Goal: Task Accomplishment & Management: Complete application form

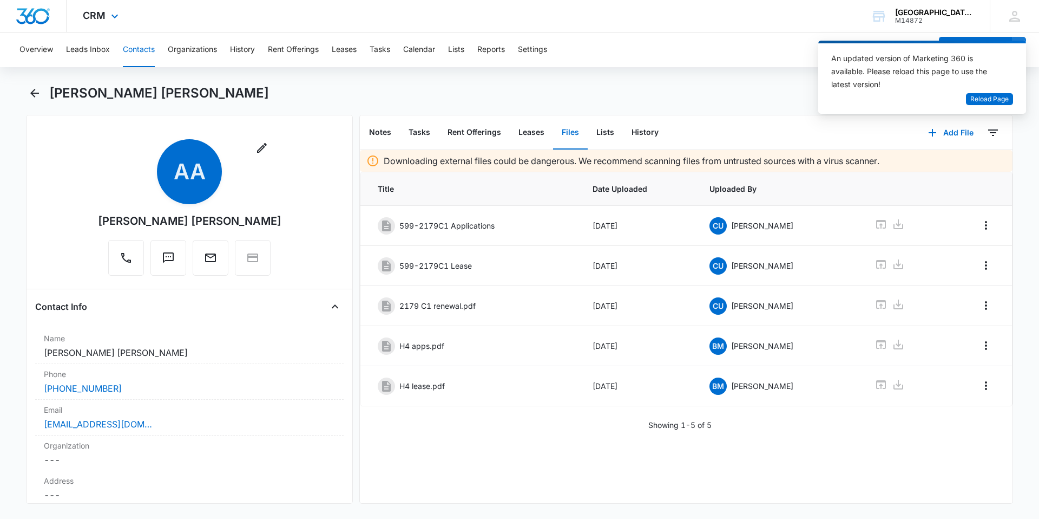
scroll to position [2277, 0]
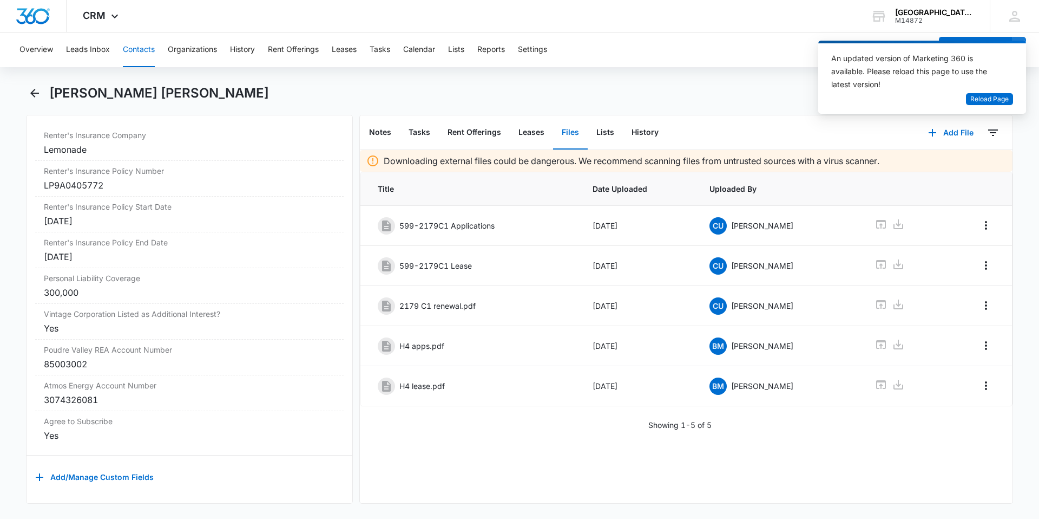
click at [138, 43] on button "Contacts" at bounding box center [139, 49] width 32 height 35
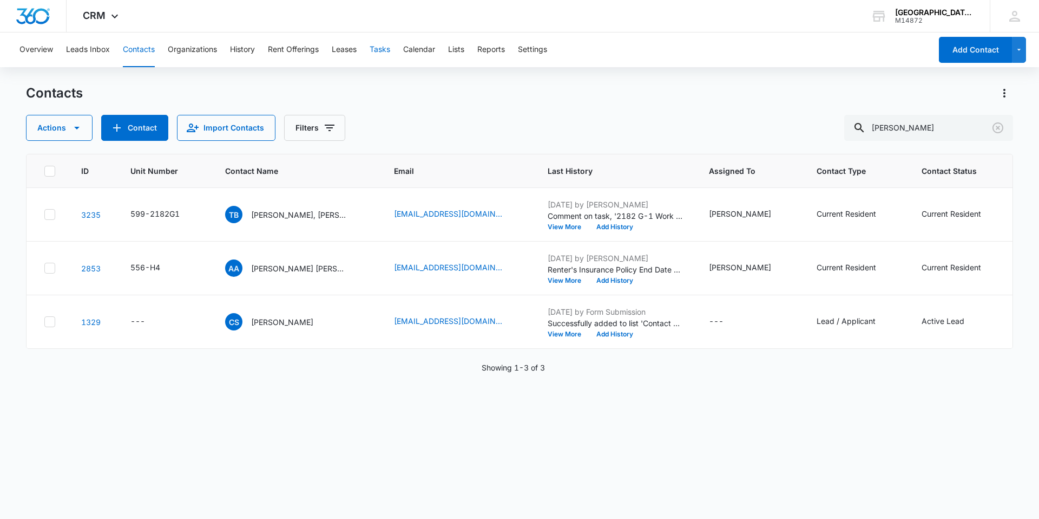
click at [388, 54] on button "Tasks" at bounding box center [380, 49] width 21 height 35
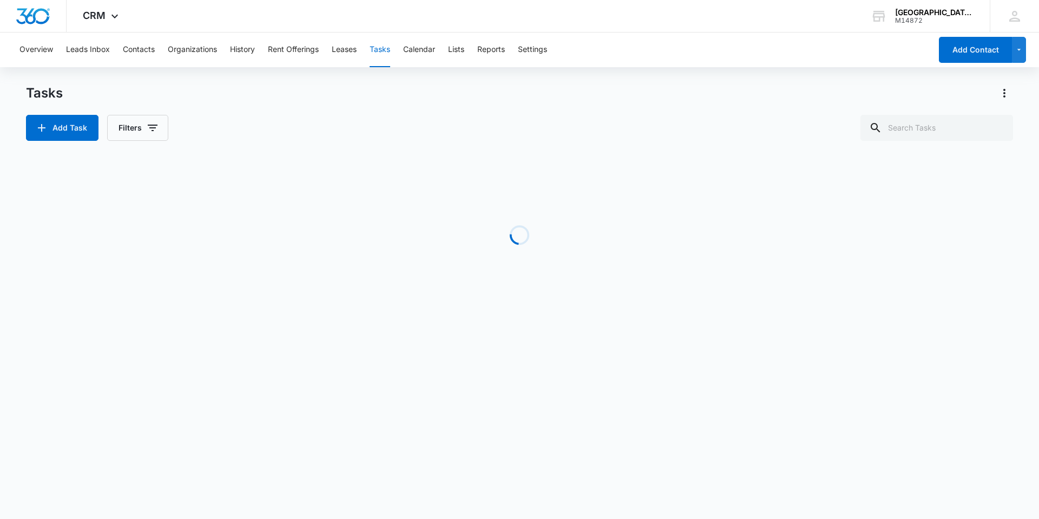
drag, startPoint x: 629, startPoint y: 100, endPoint x: 719, endPoint y: 107, distance: 90.1
click at [633, 101] on div "Tasks" at bounding box center [519, 92] width 987 height 17
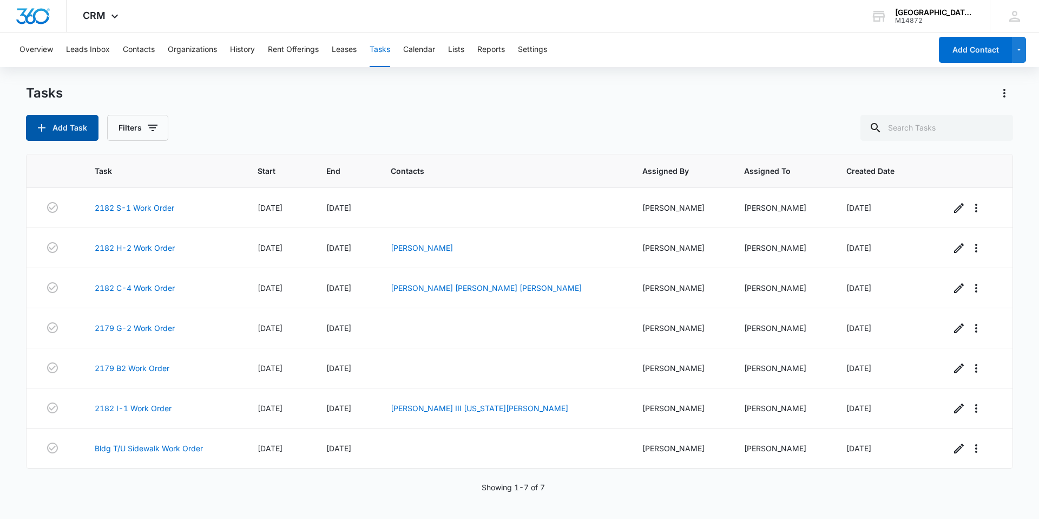
click at [64, 122] on button "Add Task" at bounding box center [62, 128] width 73 height 26
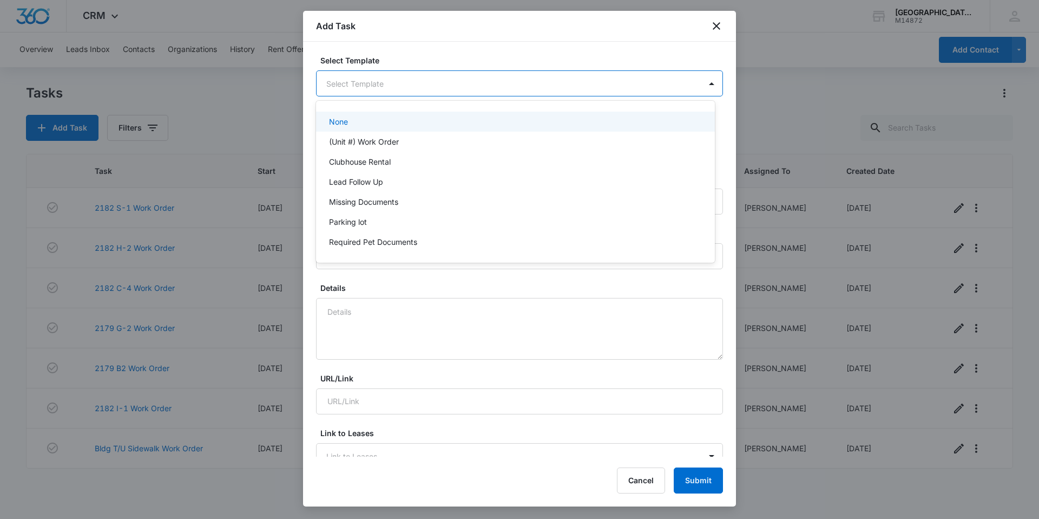
click at [457, 75] on body "CRM Apps Reputation Websites Forms CRM Email Social Content Ads Intelligence Fi…" at bounding box center [519, 259] width 1039 height 519
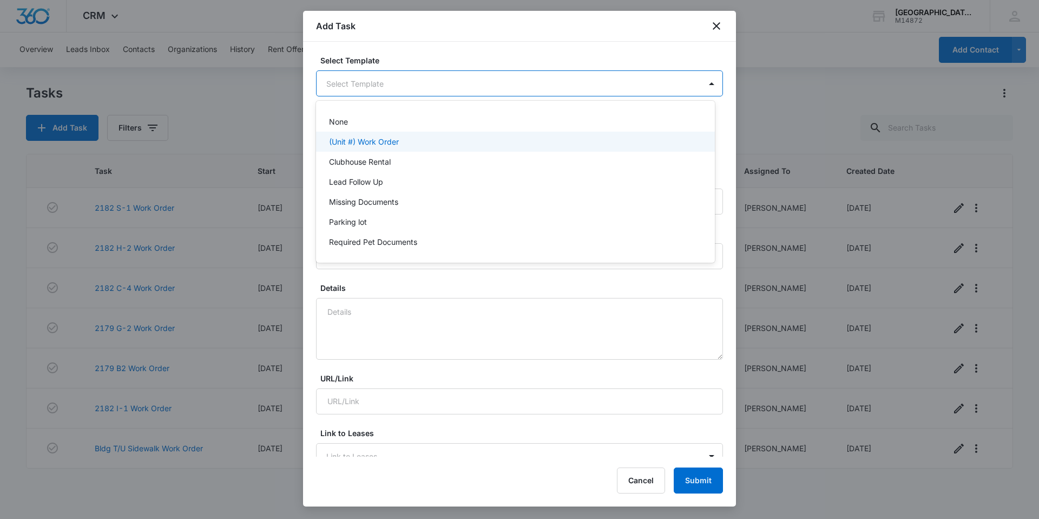
click at [391, 138] on p "(Unit #) Work Order" at bounding box center [364, 141] width 70 height 11
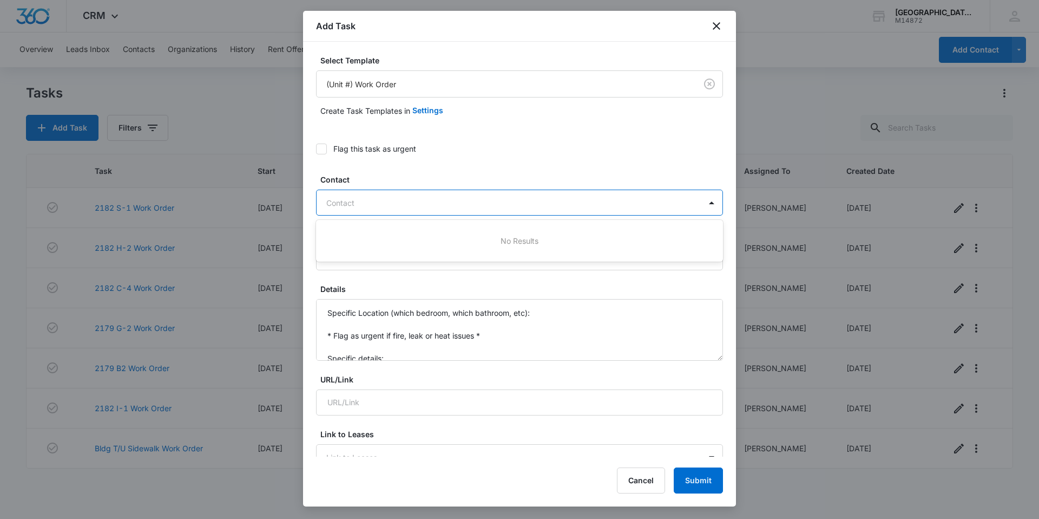
click at [385, 208] on div at bounding box center [512, 203] width 373 height 14
type input "wing"
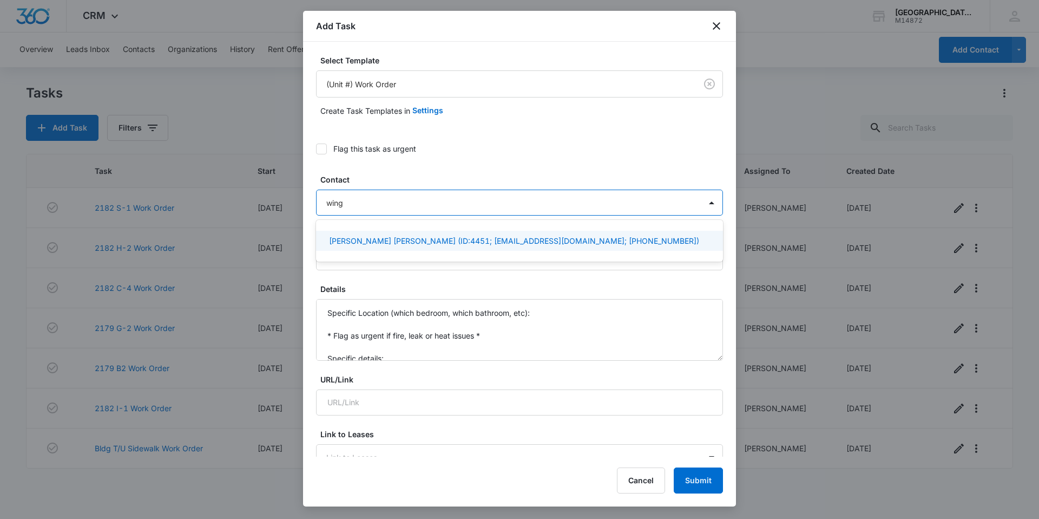
click at [449, 242] on p "Ralph Lee Stacy Wing (ID:4451; leeside21@gmail.com; (775) 546-3023)" at bounding box center [514, 240] width 370 height 11
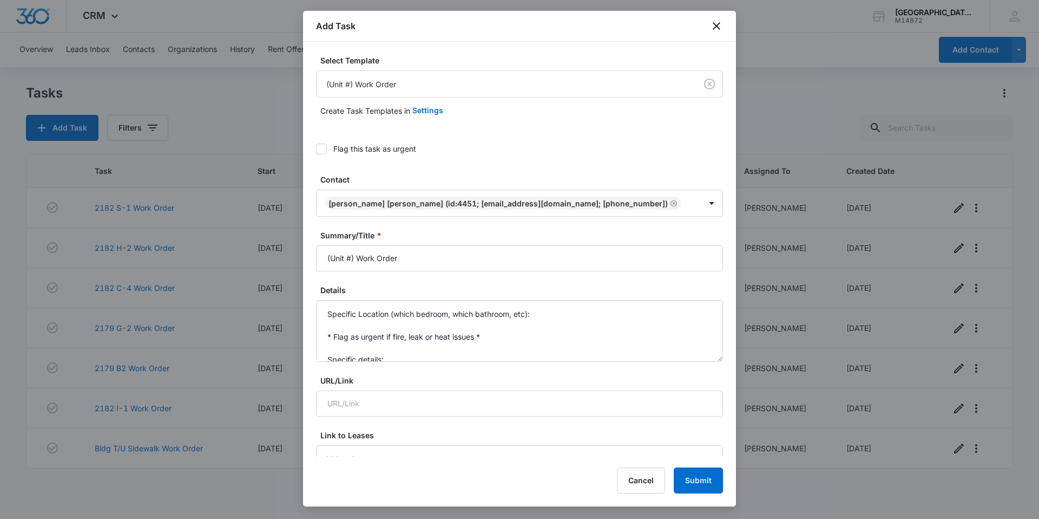
drag, startPoint x: 353, startPoint y: 260, endPoint x: 293, endPoint y: 255, distance: 60.9
click at [293, 255] on body "CRM Apps Reputation Websites Forms CRM Email Social Content Ads Intelligence Fi…" at bounding box center [519, 259] width 1039 height 519
type input "2035 M-4 Work Order"
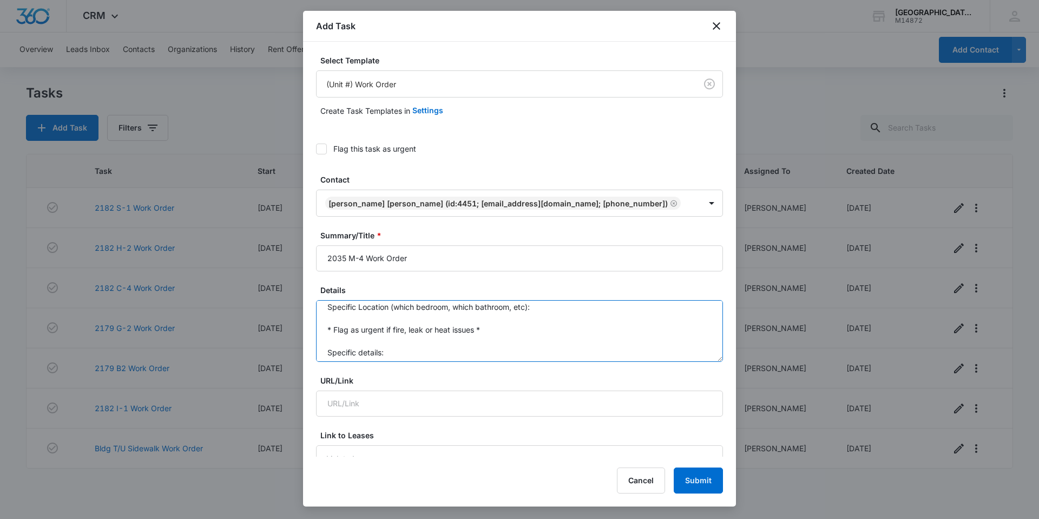
scroll to position [0, 0]
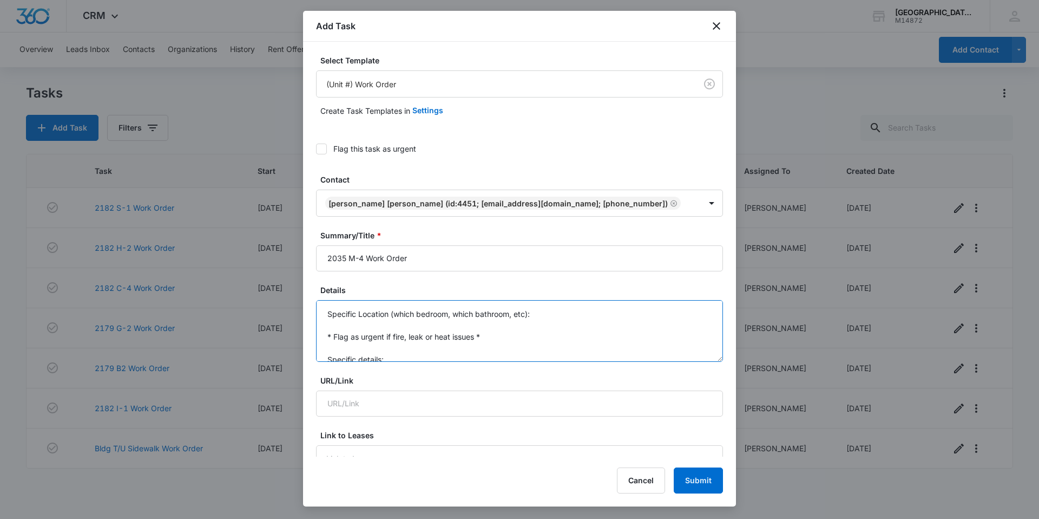
drag, startPoint x: 338, startPoint y: 355, endPoint x: 319, endPoint y: 314, distance: 44.1
click at [319, 314] on textarea "Specific Location (which bedroom, which bathroom, etc): * Flag as urgent if fir…" at bounding box center [519, 331] width 407 height 62
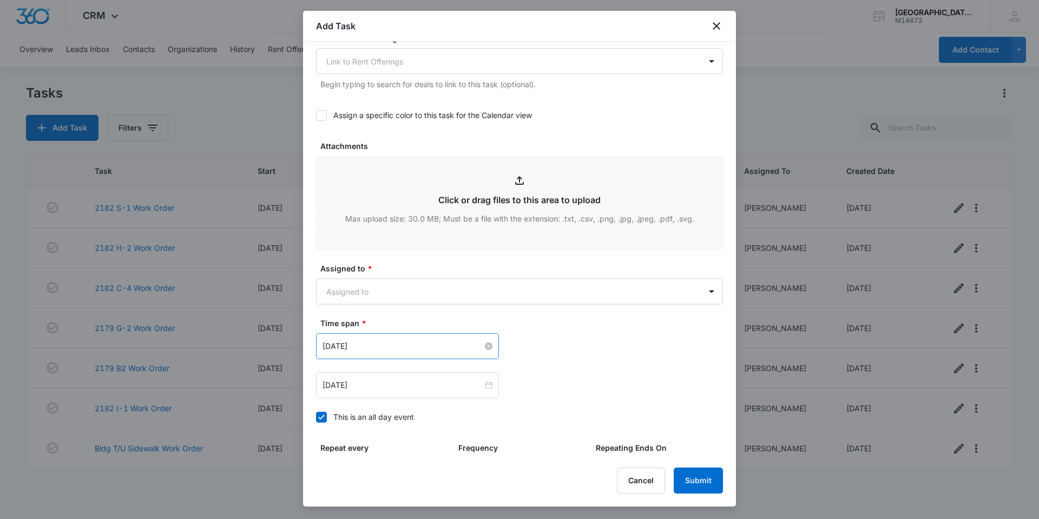
scroll to position [541, 0]
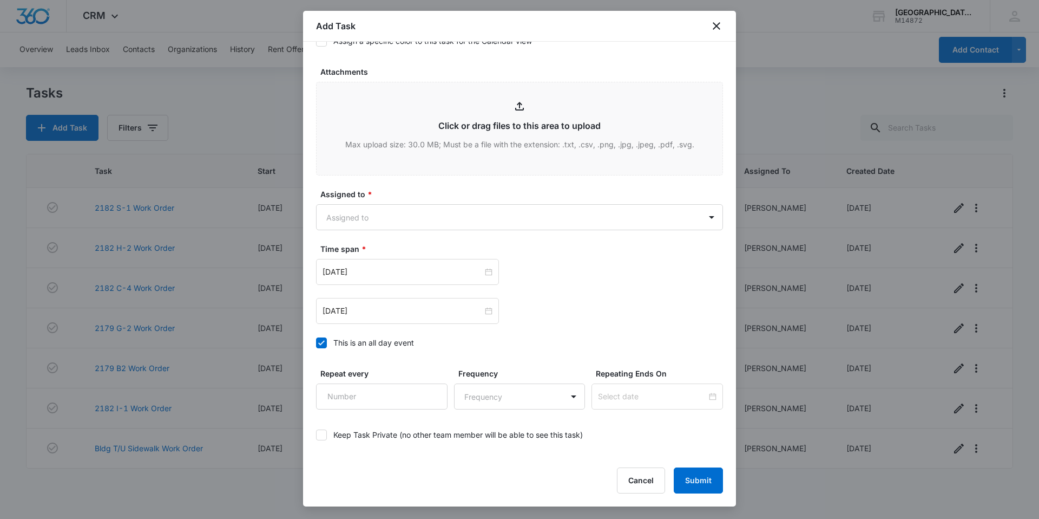
type textarea "Tenant asking for assistance with dryer- has questions on dryer install (it's t…"
click at [427, 199] on label "Assigned to *" at bounding box center [523, 193] width 407 height 11
click at [427, 217] on body "CRM Apps Reputation Websites Forms CRM Email Social Content Ads Intelligence Fi…" at bounding box center [519, 259] width 1039 height 519
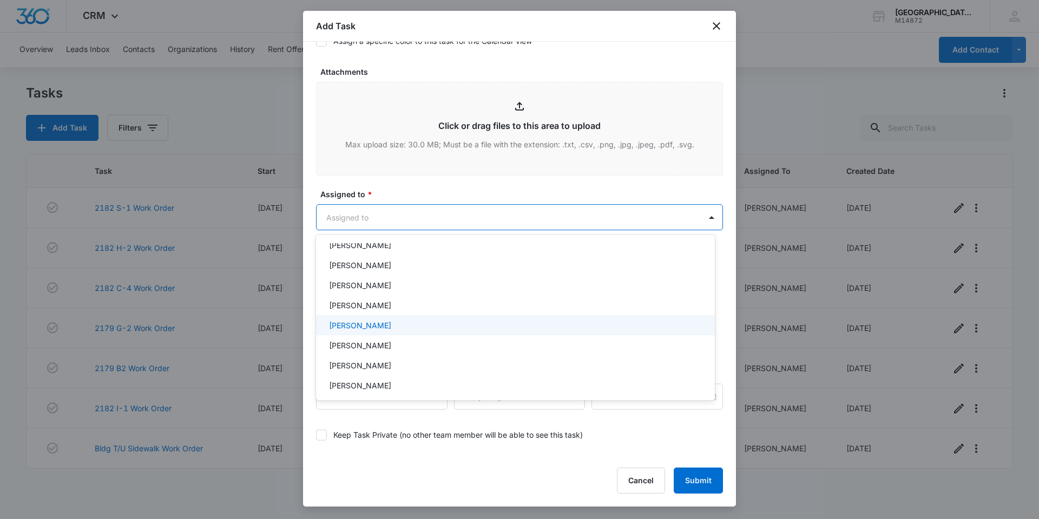
scroll to position [108, 0]
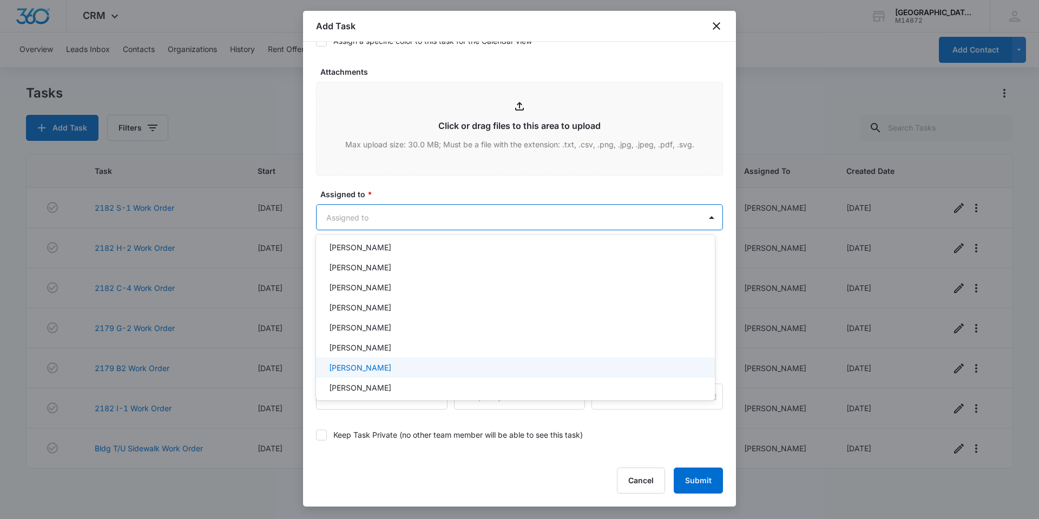
click at [418, 365] on div "Jonathan Guptill" at bounding box center [514, 367] width 371 height 11
click at [416, 197] on div at bounding box center [519, 259] width 1039 height 519
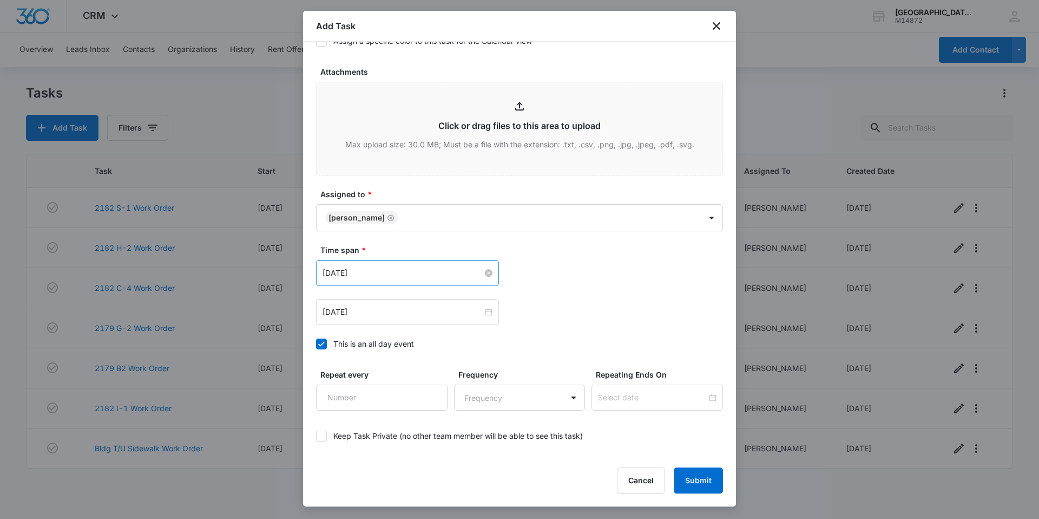
click at [394, 273] on input "Feb 16, 2023" at bounding box center [403, 273] width 160 height 12
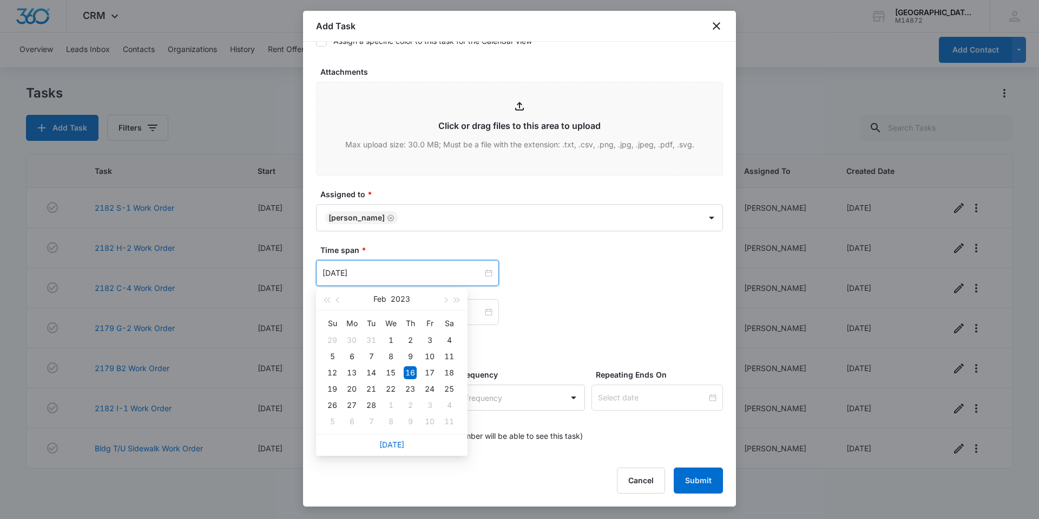
click at [385, 438] on div "Today" at bounding box center [392, 445] width 152 height 22
click at [395, 443] on link "Today" at bounding box center [391, 444] width 25 height 9
type input "[DATE]"
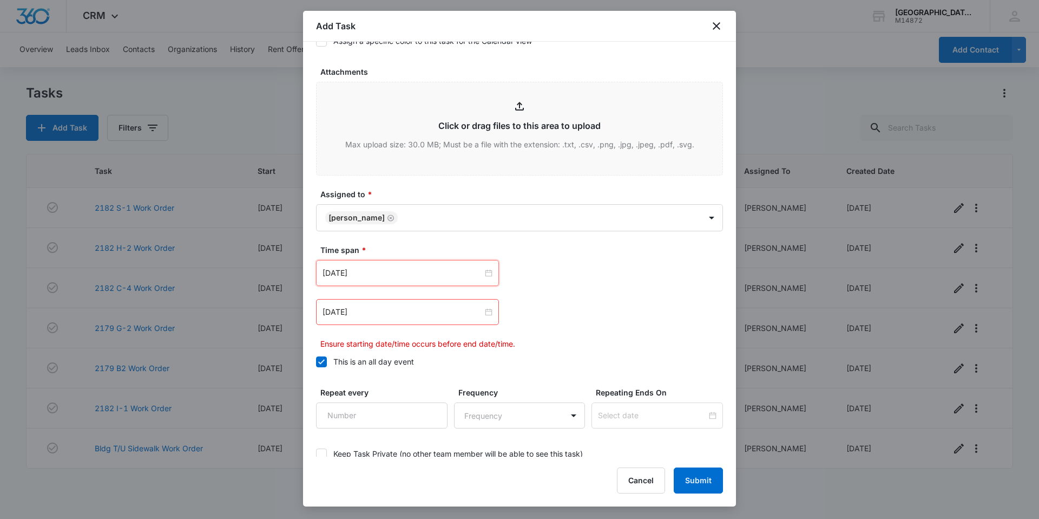
click at [365, 299] on div "Feb 16, 2023" at bounding box center [407, 312] width 183 height 26
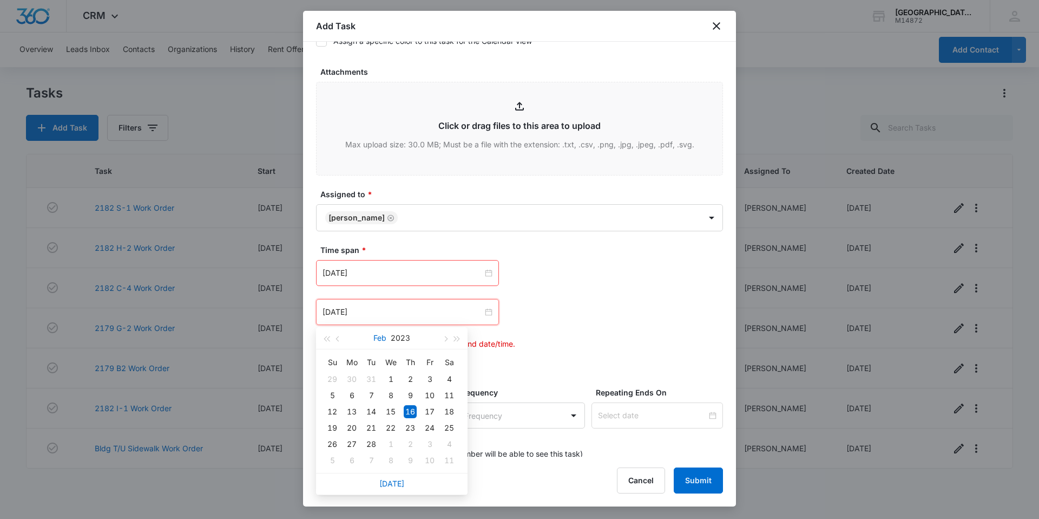
drag, startPoint x: 374, startPoint y: 316, endPoint x: 384, endPoint y: 334, distance: 20.3
click at [375, 318] on div "Feb 16, 2023" at bounding box center [407, 312] width 183 height 26
click at [390, 482] on link "Today" at bounding box center [391, 483] width 25 height 9
type input "[DATE]"
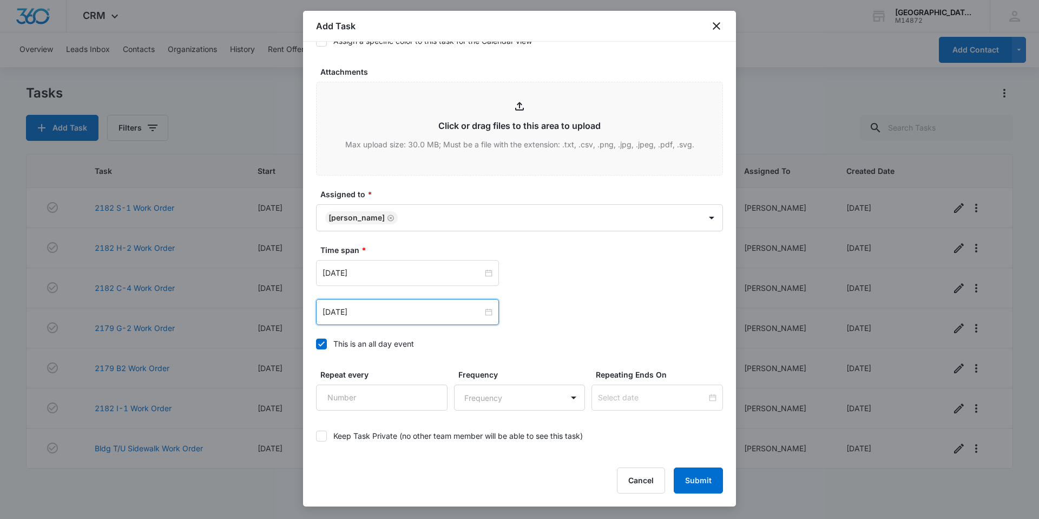
click at [379, 346] on div "This is an all day event" at bounding box center [373, 343] width 81 height 11
click at [316, 344] on input "This is an all day event" at bounding box center [316, 344] width 0 height 0
click at [401, 271] on input "Feb 16, 2023" at bounding box center [403, 273] width 160 height 12
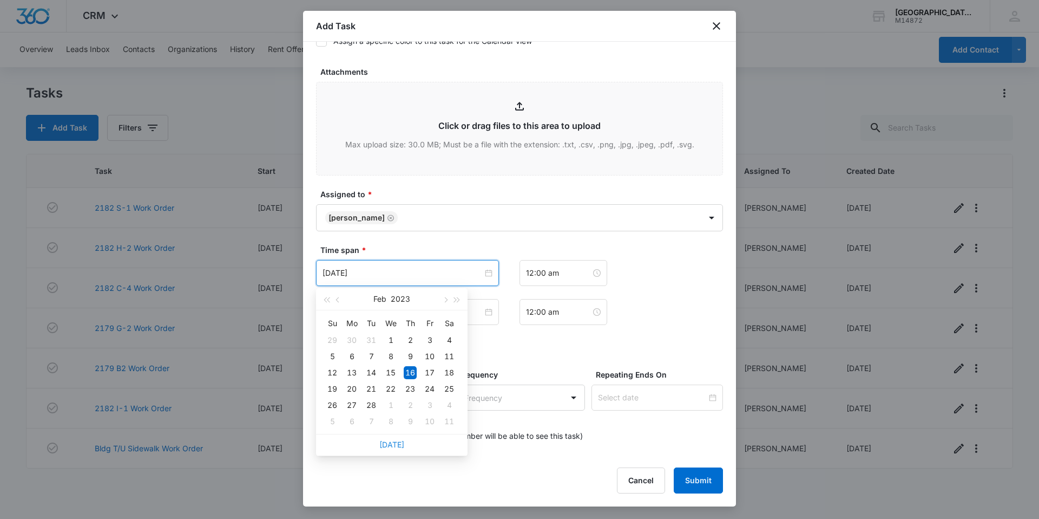
click at [397, 443] on link "Today" at bounding box center [391, 444] width 25 height 9
type input "[DATE]"
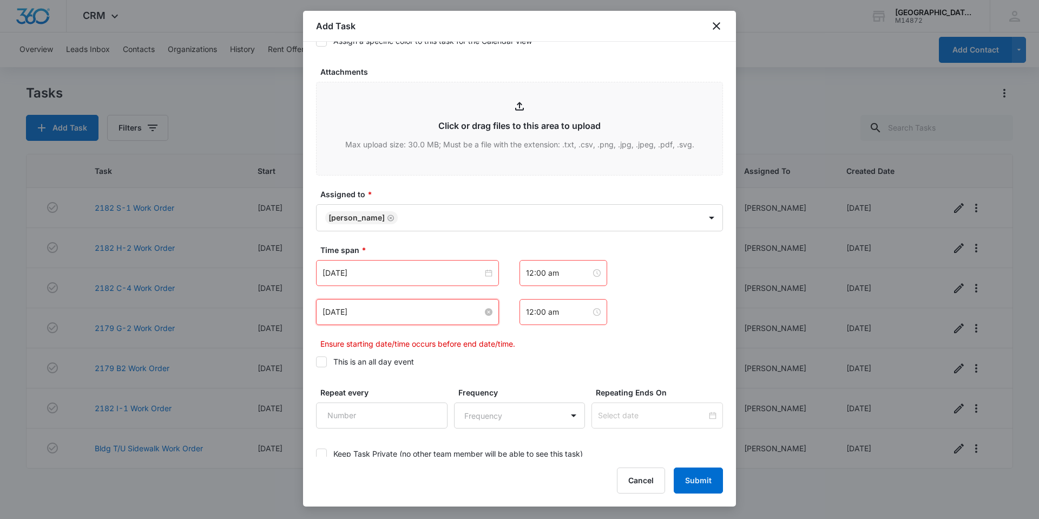
click at [395, 306] on input "Feb 16, 2023" at bounding box center [403, 312] width 160 height 12
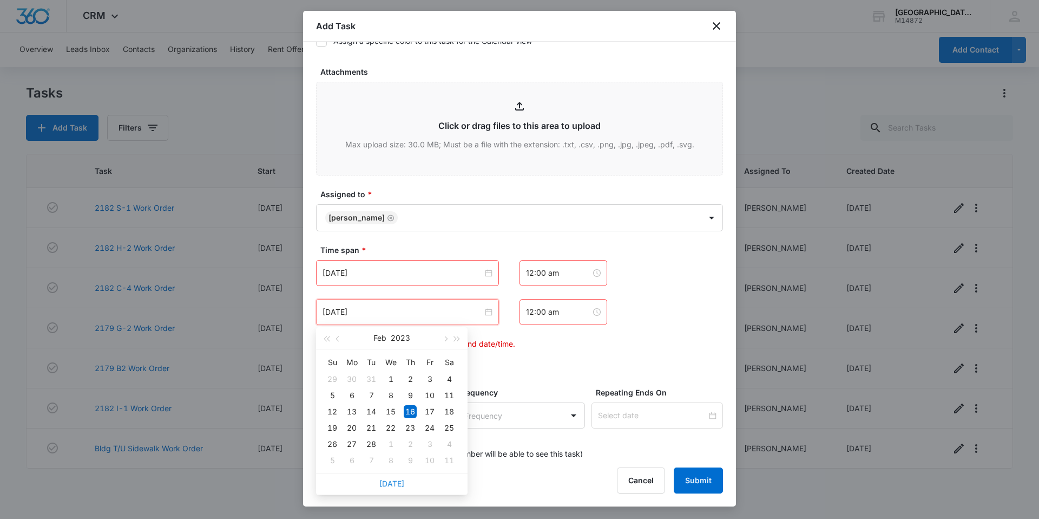
click at [390, 485] on link "Today" at bounding box center [391, 483] width 25 height 9
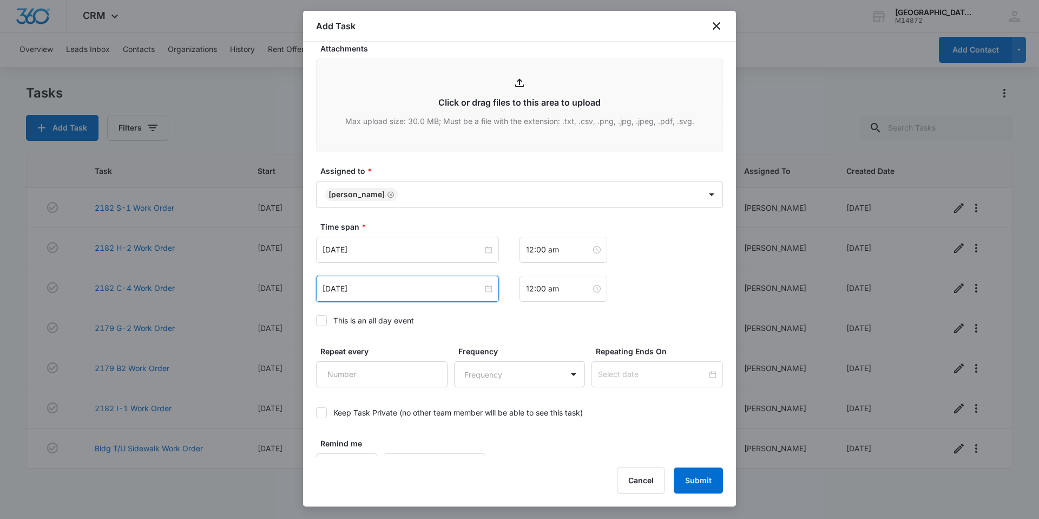
scroll to position [587, 0]
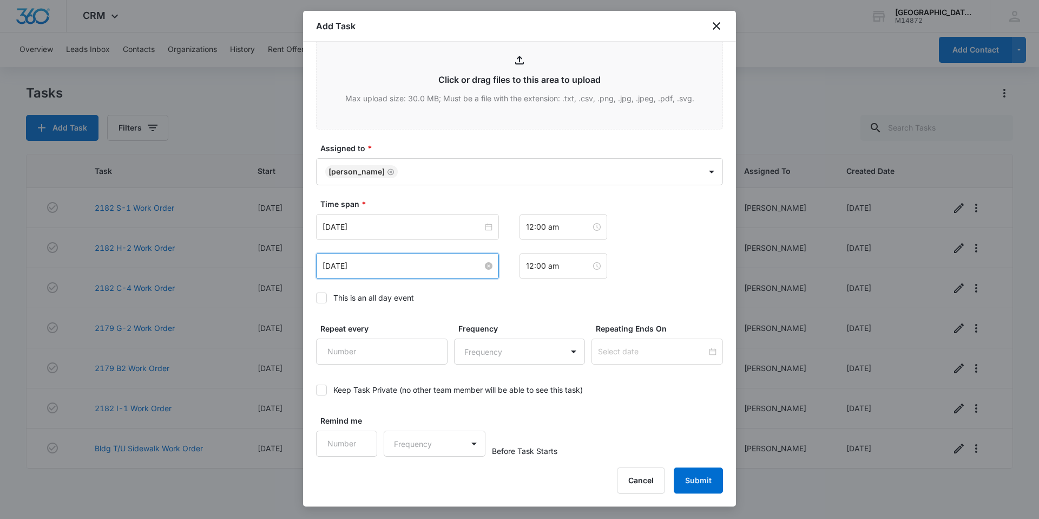
click at [399, 266] on input "[DATE]" at bounding box center [403, 266] width 160 height 12
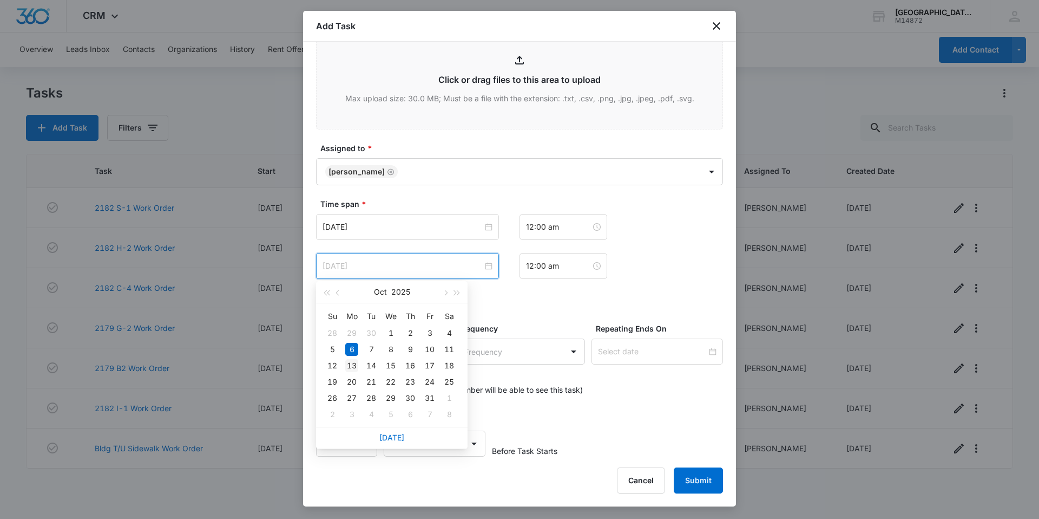
type input "Oct 13, 2025"
click at [355, 364] on div "13" at bounding box center [351, 365] width 13 height 13
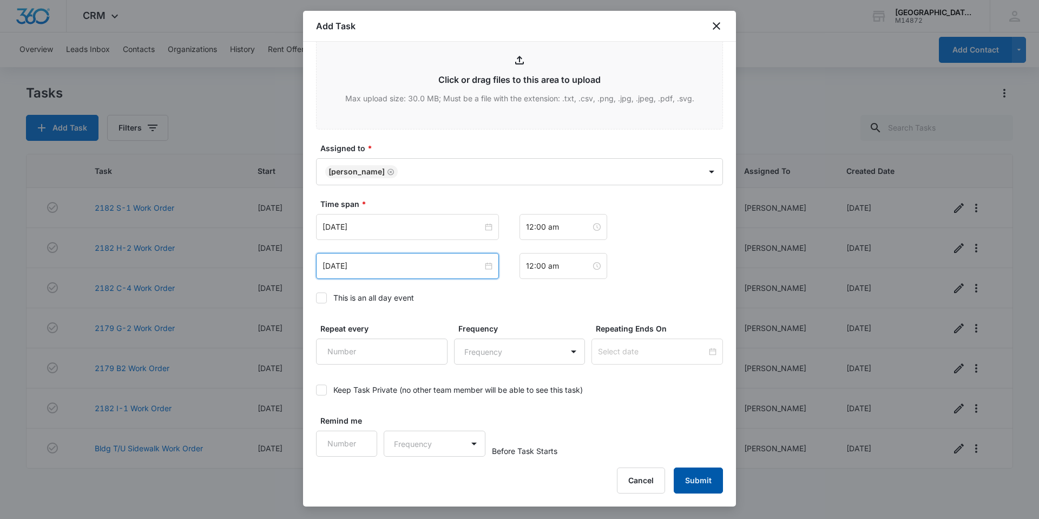
click at [709, 478] on button "Submit" at bounding box center [698, 480] width 49 height 26
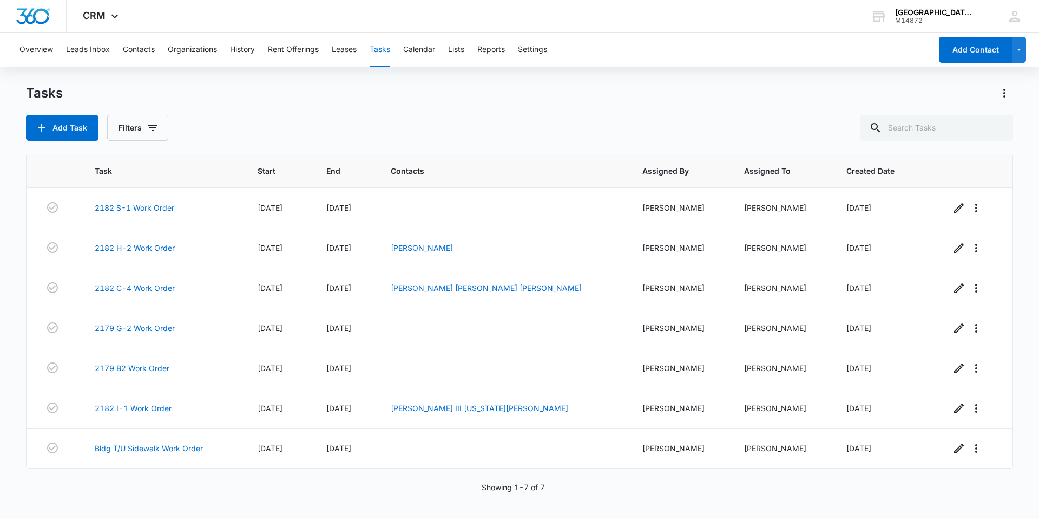
click at [748, 121] on div "Add Task Filters" at bounding box center [519, 128] width 987 height 26
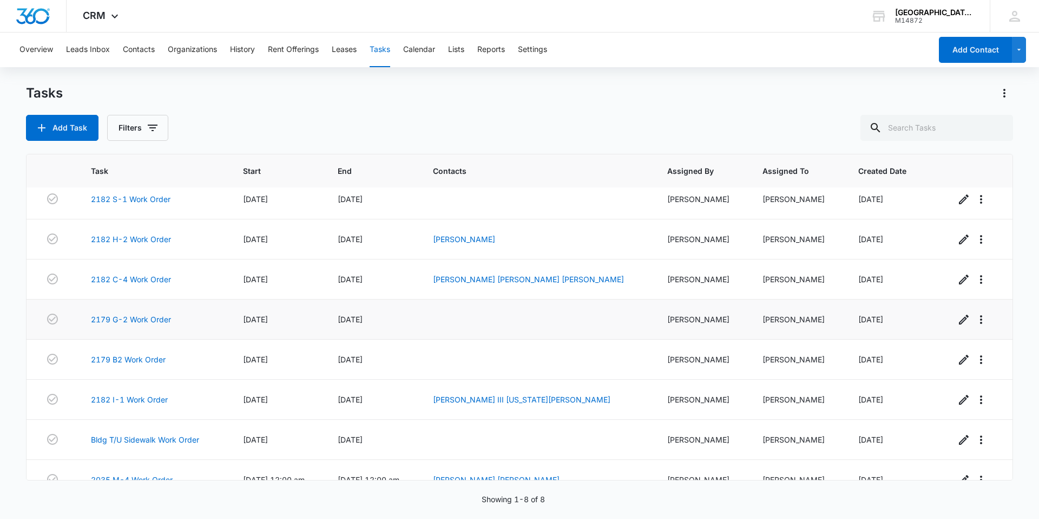
scroll to position [0, 0]
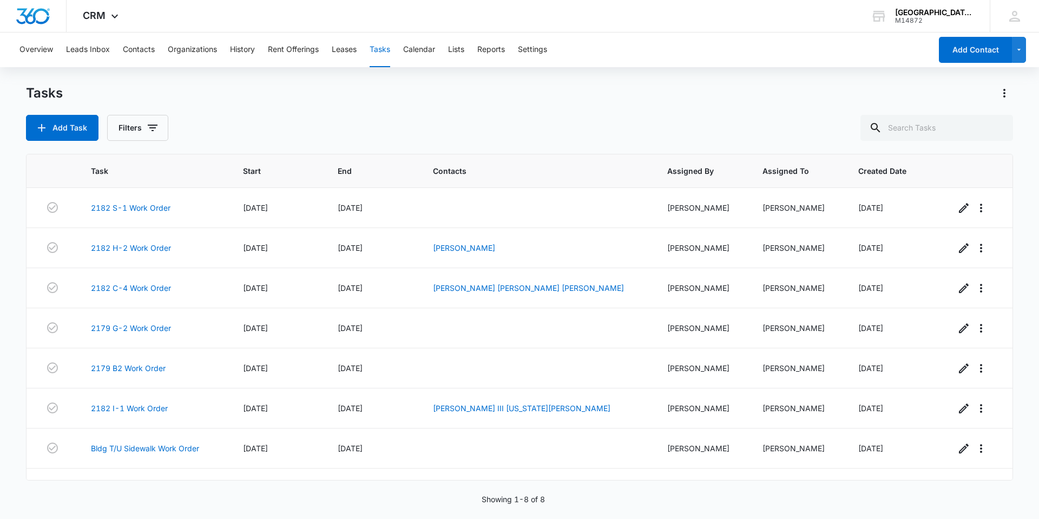
click at [563, 102] on div "Tasks Add Task Filters" at bounding box center [519, 112] width 987 height 56
